Goal: Information Seeking & Learning: Find specific page/section

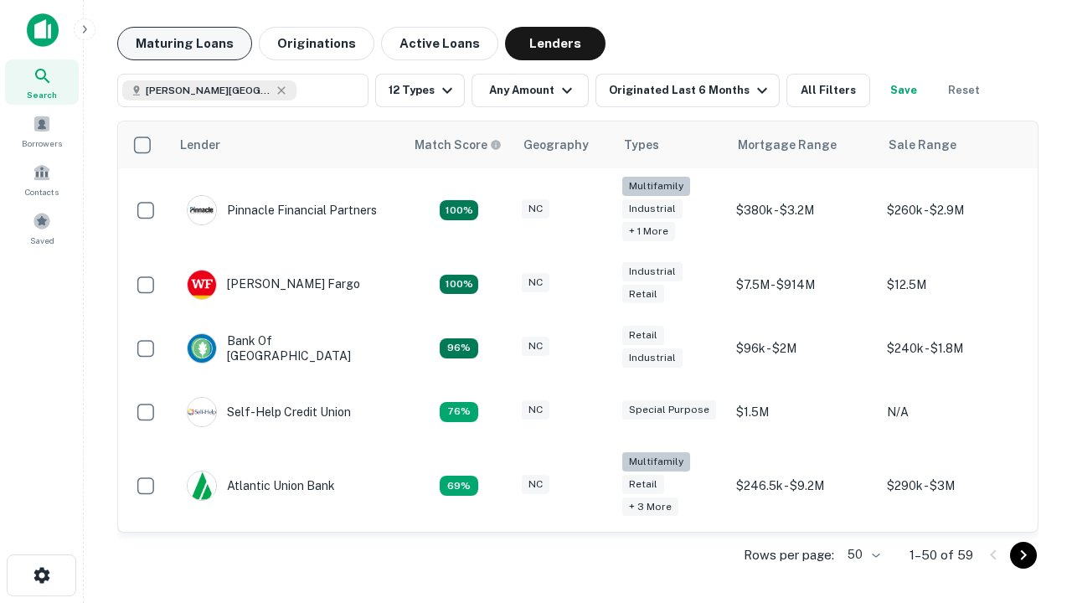
click at [184, 44] on button "Maturing Loans" at bounding box center [184, 43] width 135 height 33
